Goal: Check status: Check status

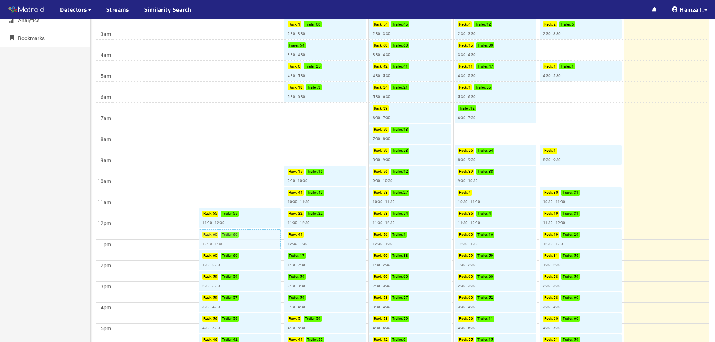
scroll to position [188, 0]
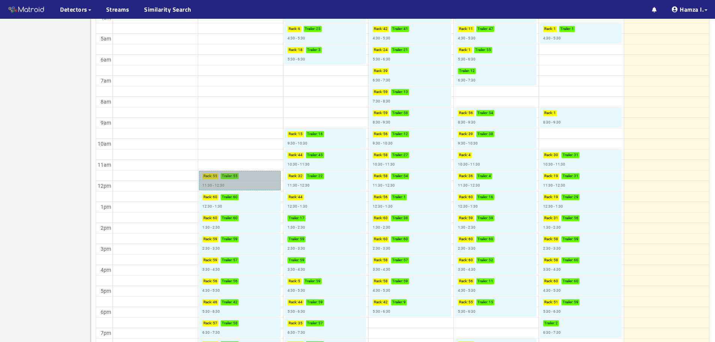
click at [256, 181] on link "Rack : 55 Trailer : 55 11:30 - 12:30" at bounding box center [240, 181] width 82 height 20
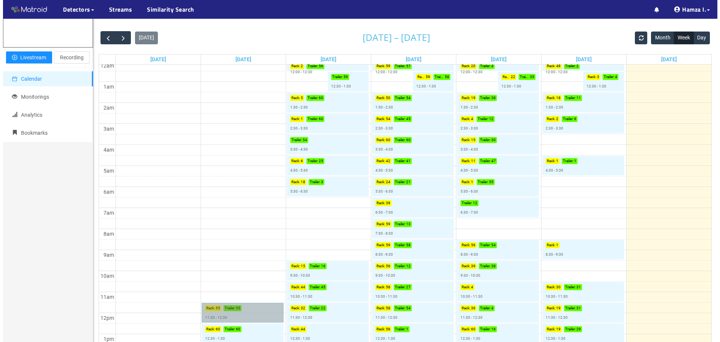
scroll to position [150, 0]
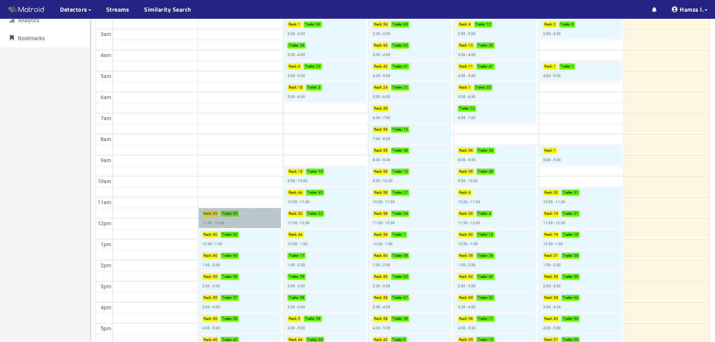
click at [266, 218] on link "Rack : 55 Trailer : 55 11:30 - 12:30" at bounding box center [240, 218] width 82 height 20
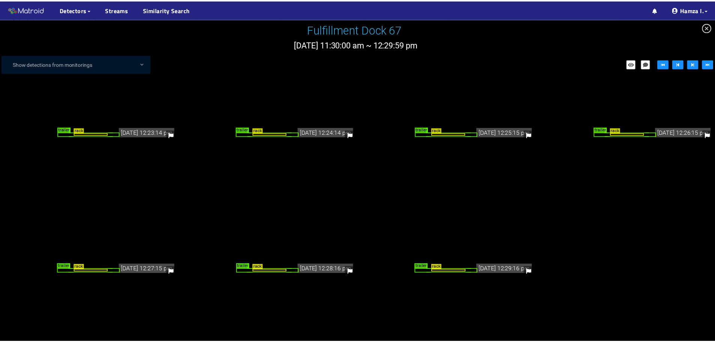
scroll to position [1659, 0]
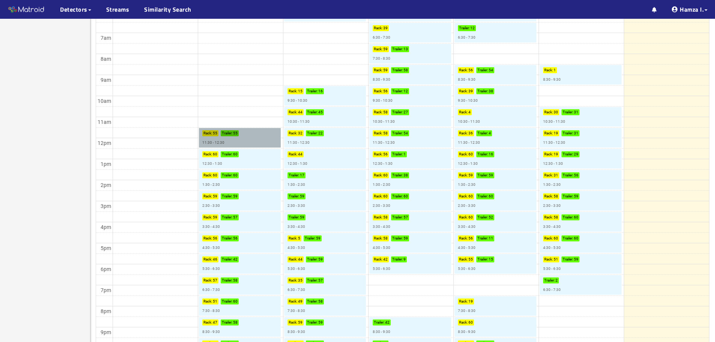
scroll to position [232, 0]
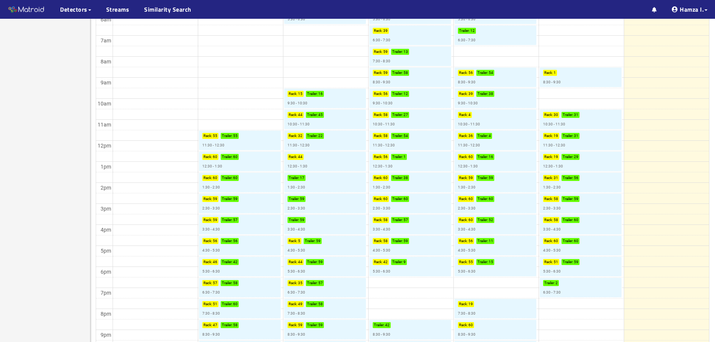
click at [226, 103] on td at bounding box center [411, 103] width 596 height 11
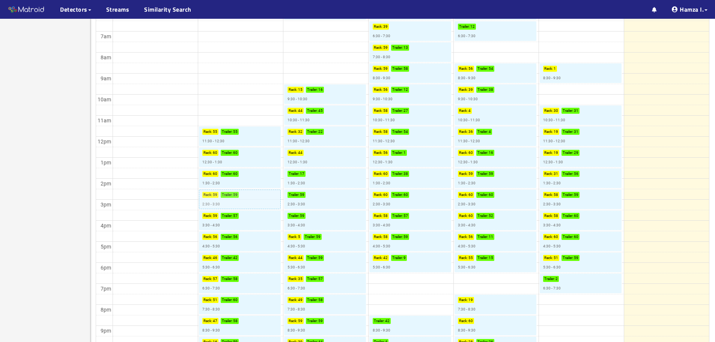
scroll to position [307, 0]
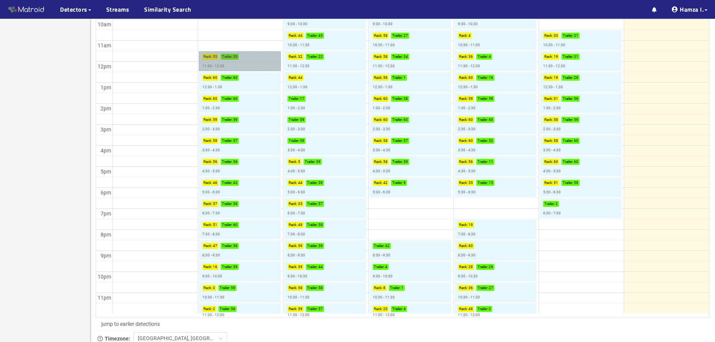
click at [246, 65] on link "Rack : 55 Trailer : 55 11:30 - 12:30" at bounding box center [240, 61] width 82 height 20
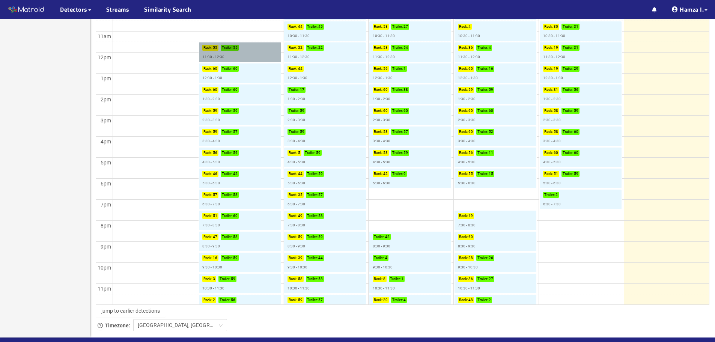
scroll to position [307, 0]
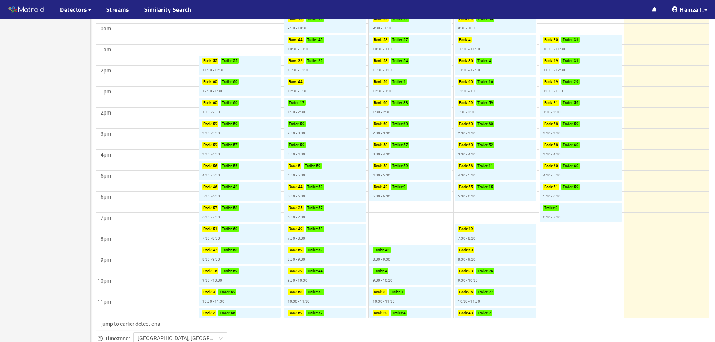
click at [160, 60] on td at bounding box center [411, 60] width 596 height 11
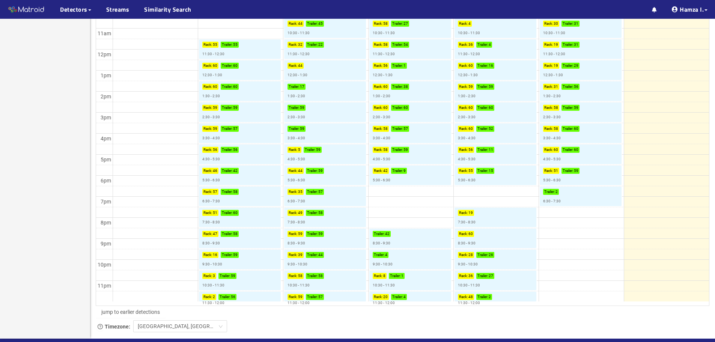
scroll to position [322, 0]
